Goal: Check status: Check status

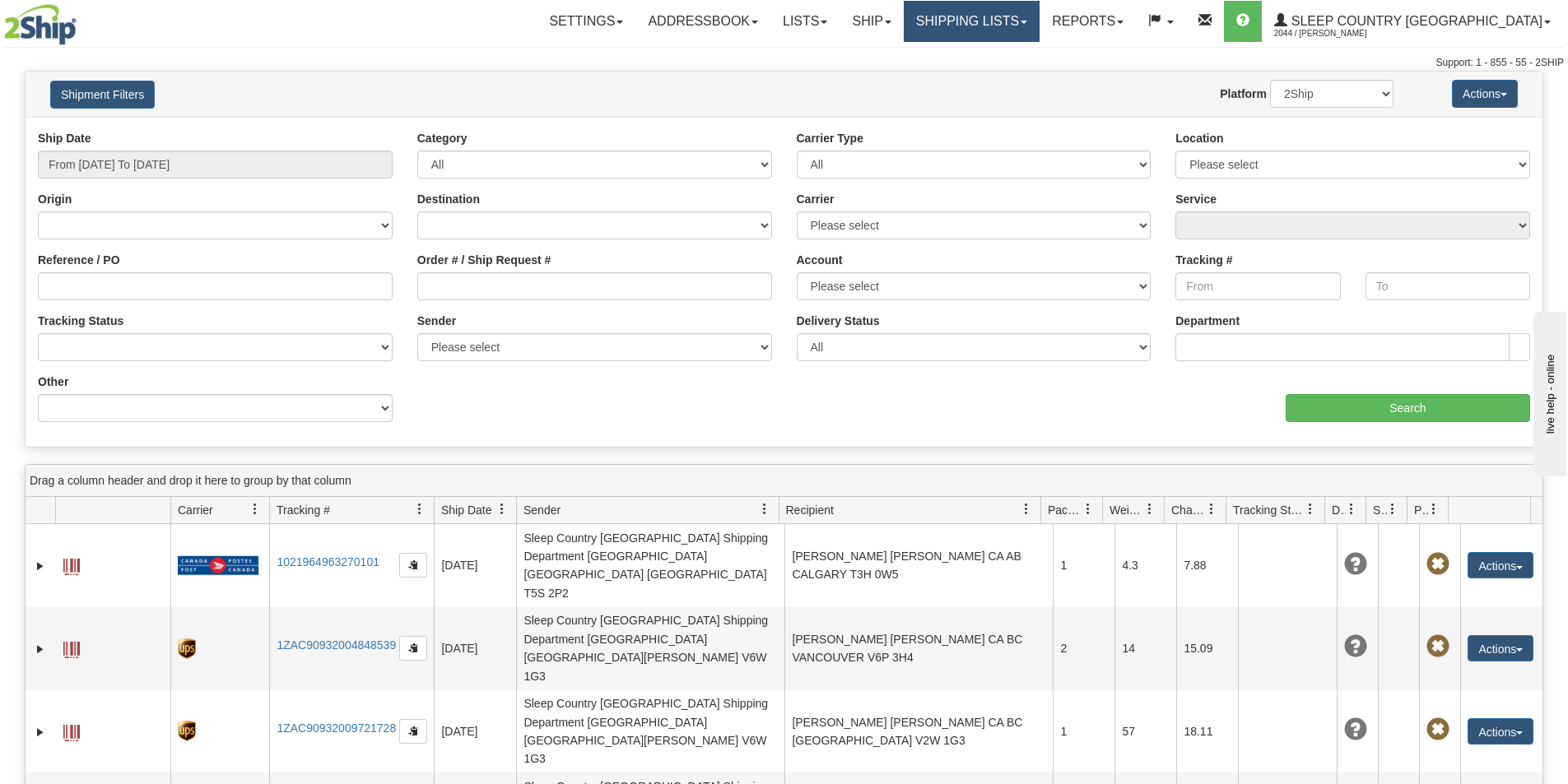
click at [1039, 26] on link "Shipping lists" at bounding box center [971, 22] width 136 height 41
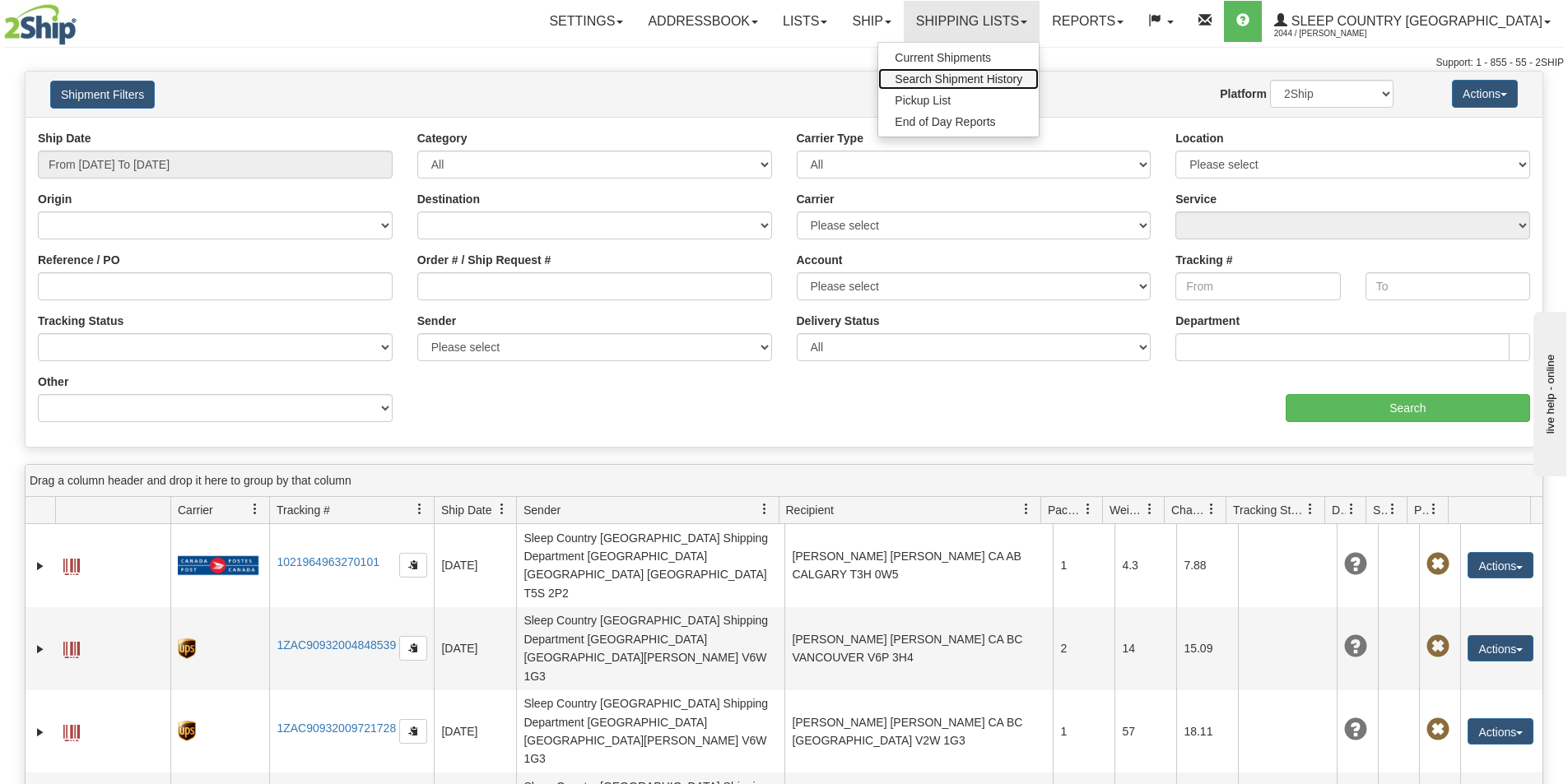
click at [1022, 75] on span "Search Shipment History" at bounding box center [958, 79] width 128 height 13
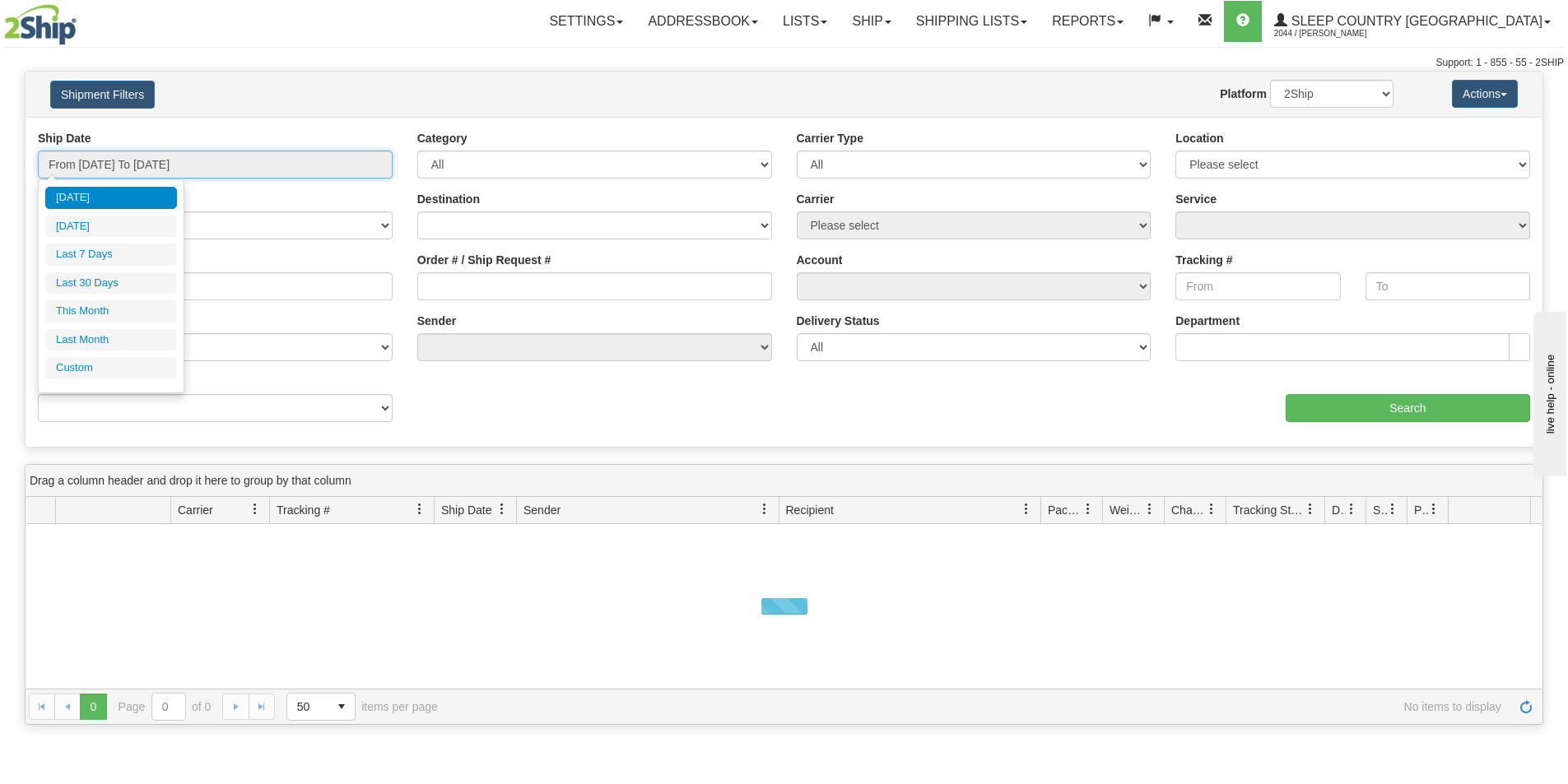
click at [287, 160] on input "From [DATE] To [DATE]" at bounding box center [215, 164] width 355 height 28
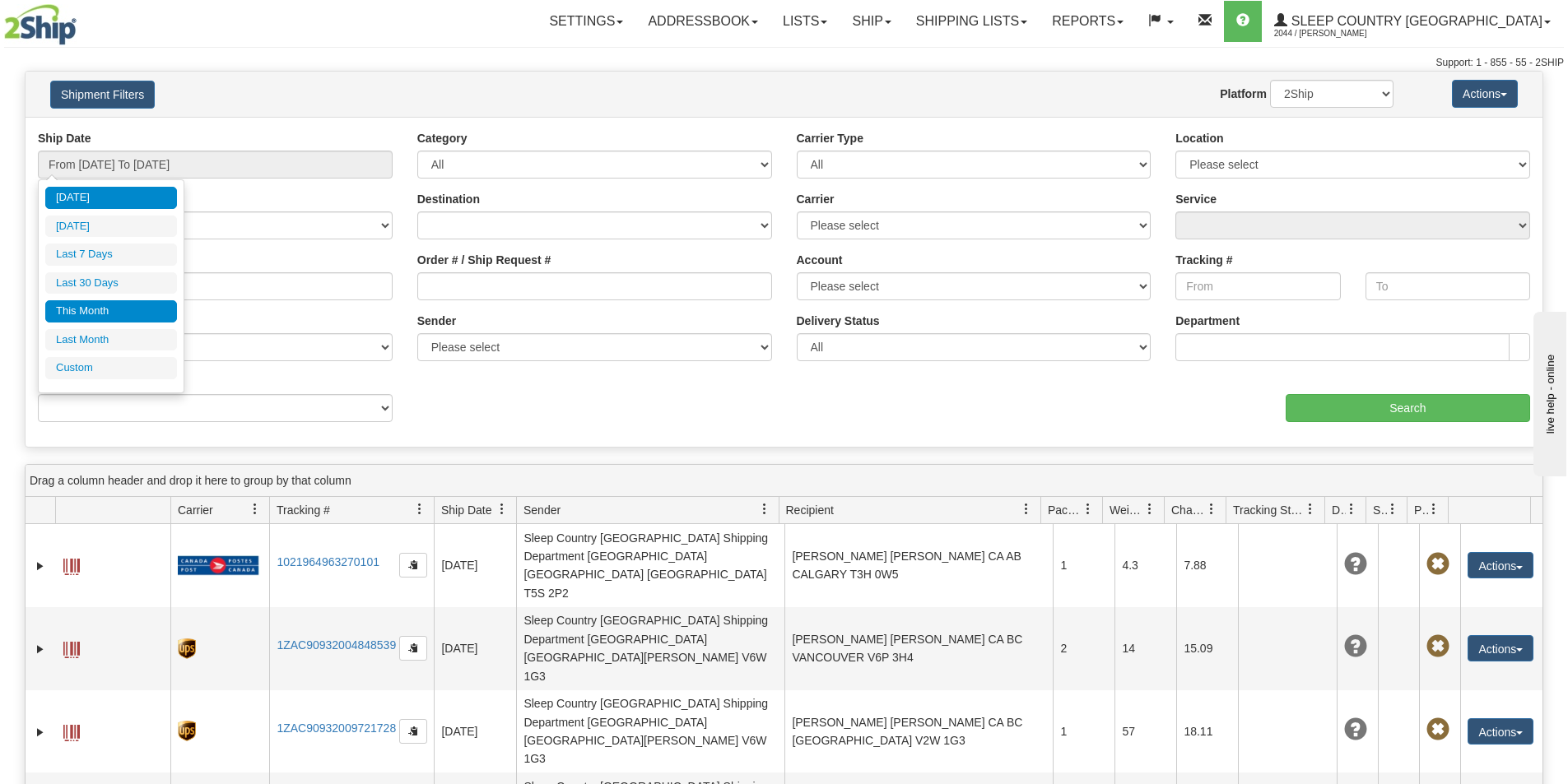
click at [96, 306] on li "This Month" at bounding box center [110, 311] width 132 height 22
type input "From 08/01/2025 To 08/31/2025"
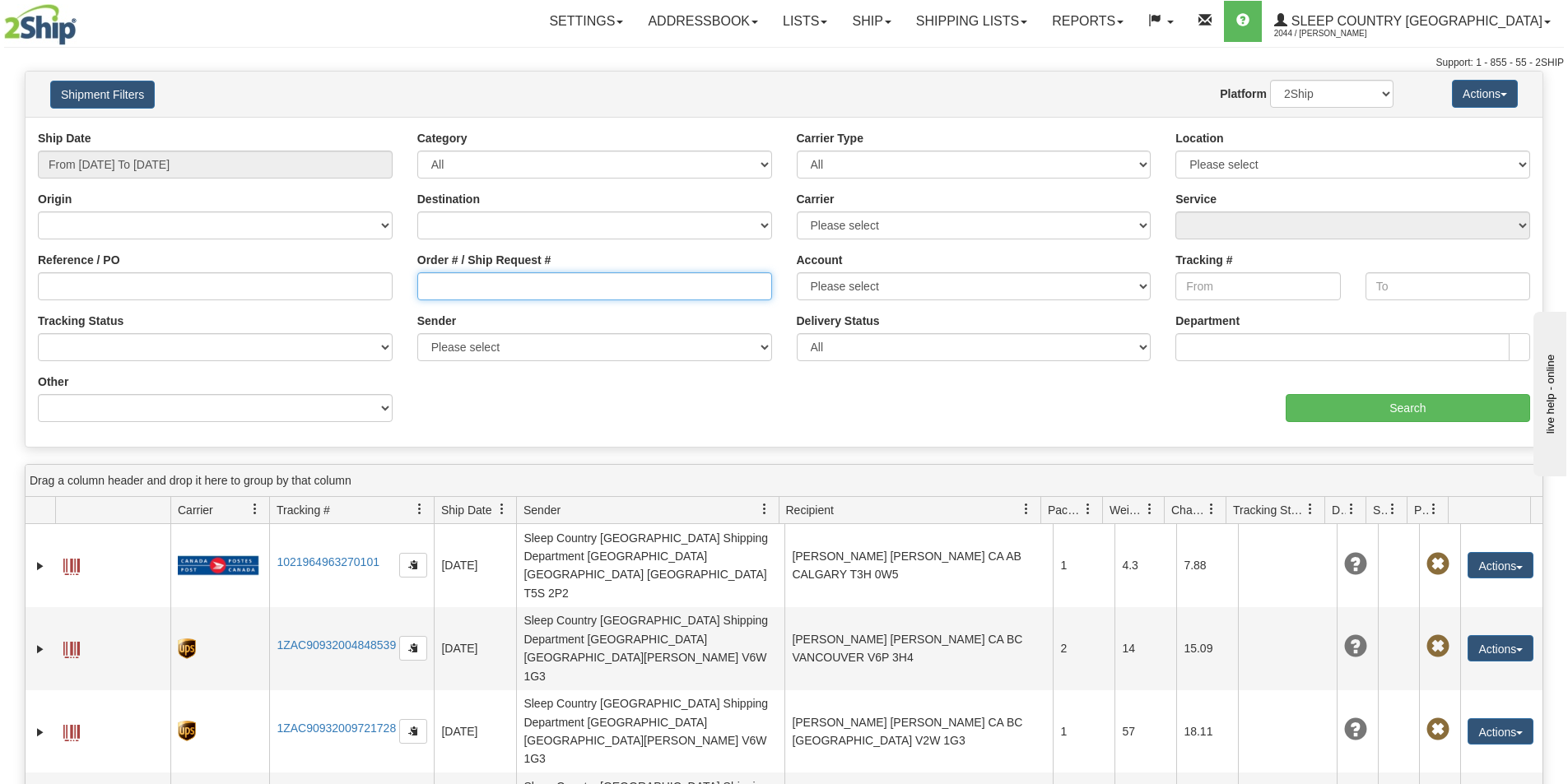
click at [428, 283] on input "Order # / Ship Request #" at bounding box center [595, 286] width 355 height 28
paste input "9000H995373"
type input "9000H995373"
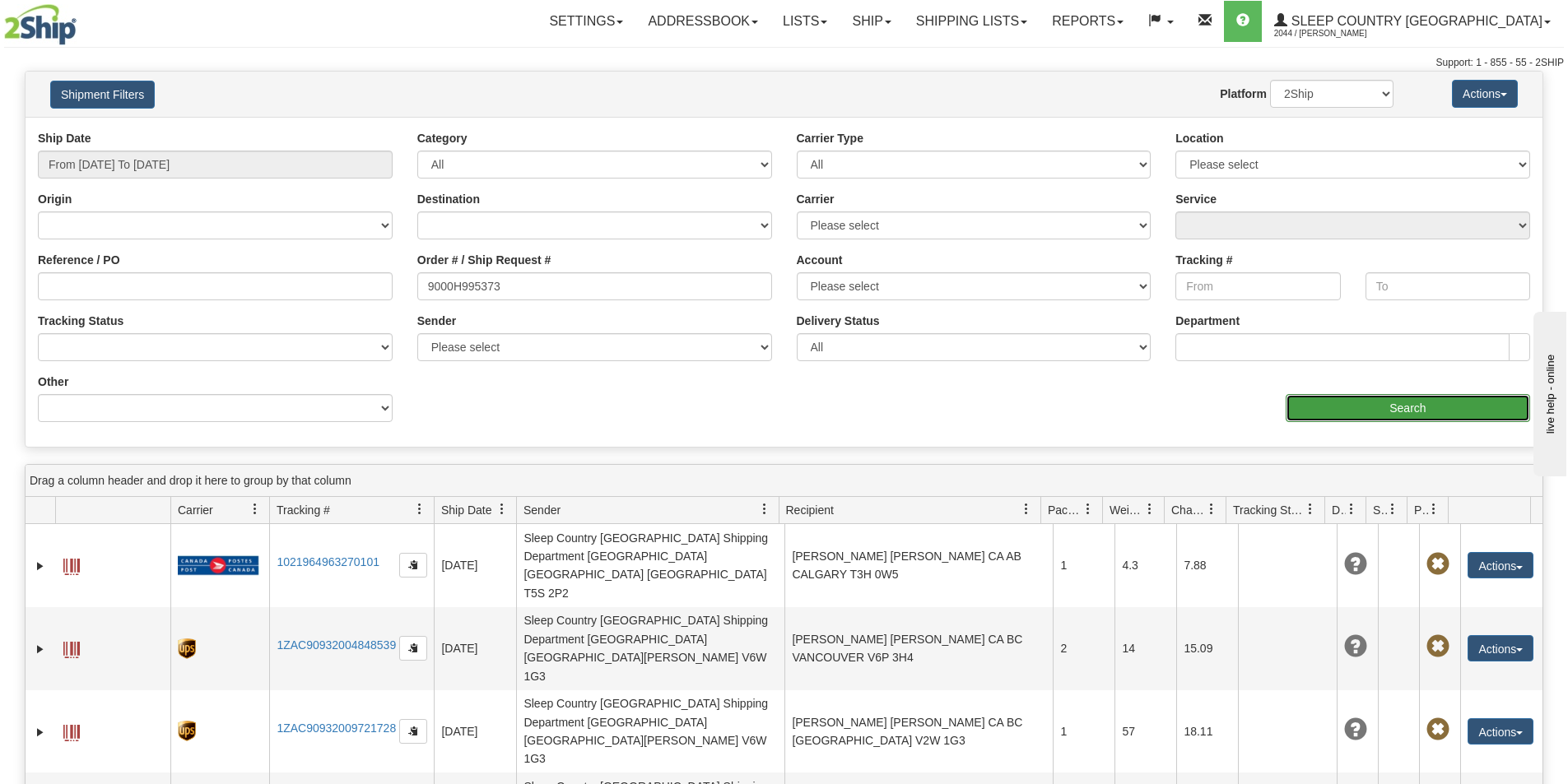
click at [1352, 410] on input "Search" at bounding box center [1407, 408] width 244 height 28
